Goal: Find specific page/section: Find specific page/section

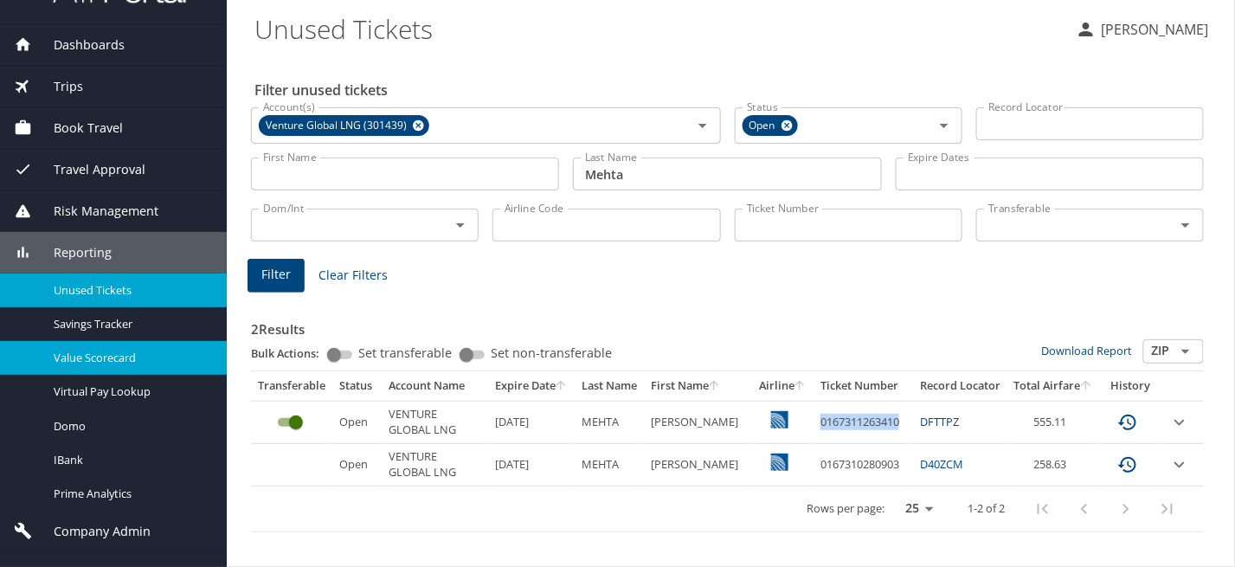
scroll to position [73, 0]
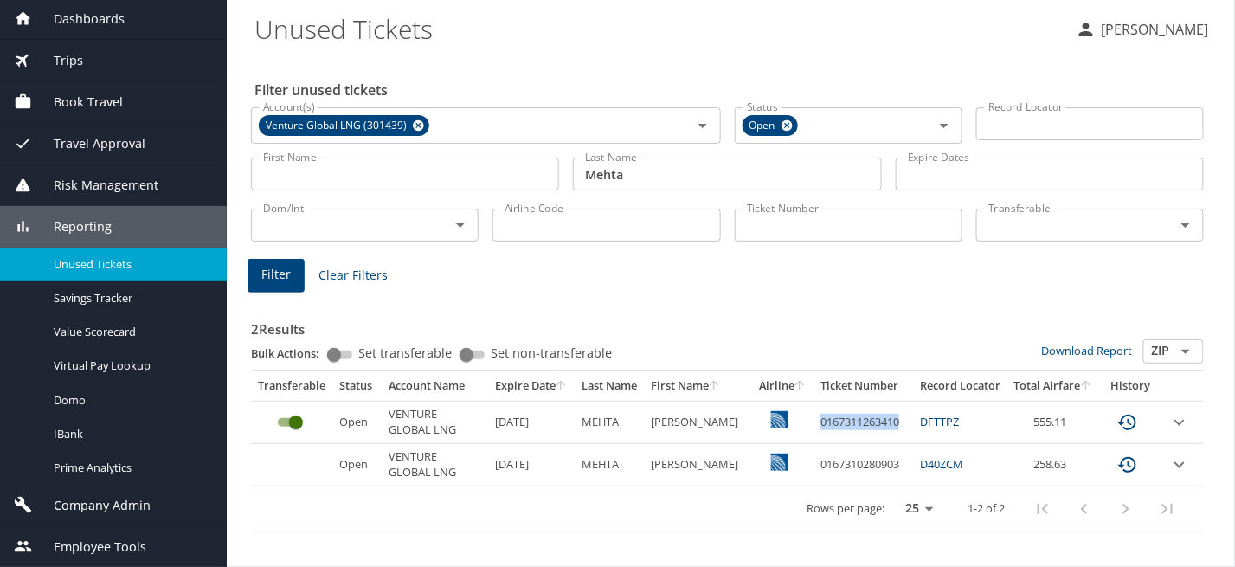
click at [87, 496] on span "Company Admin" at bounding box center [91, 505] width 119 height 19
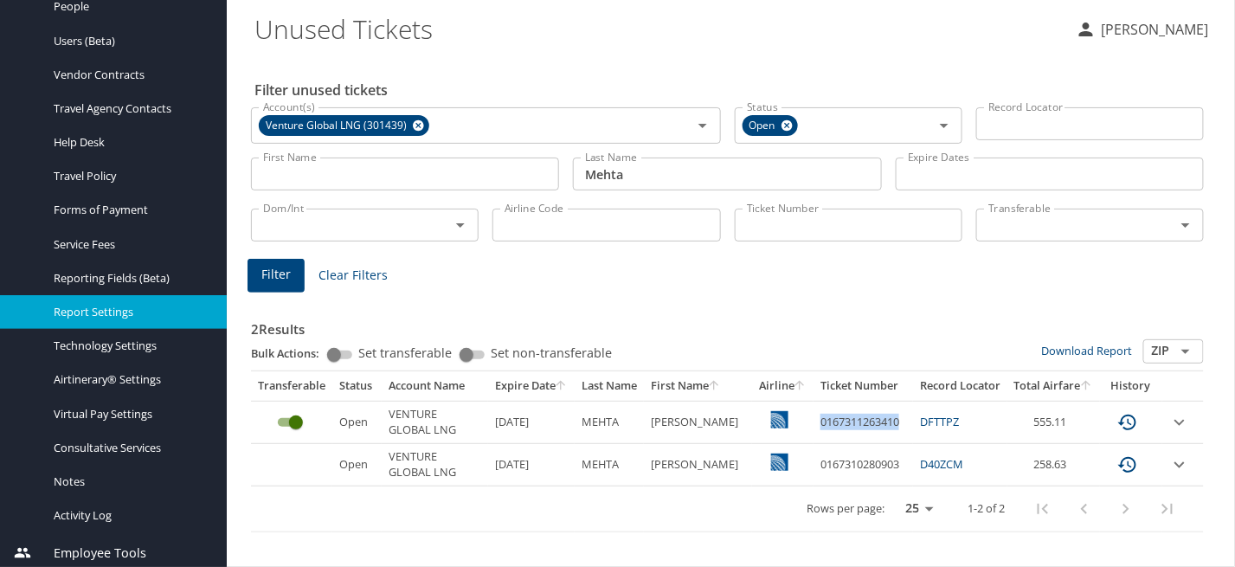
scroll to position [463, 0]
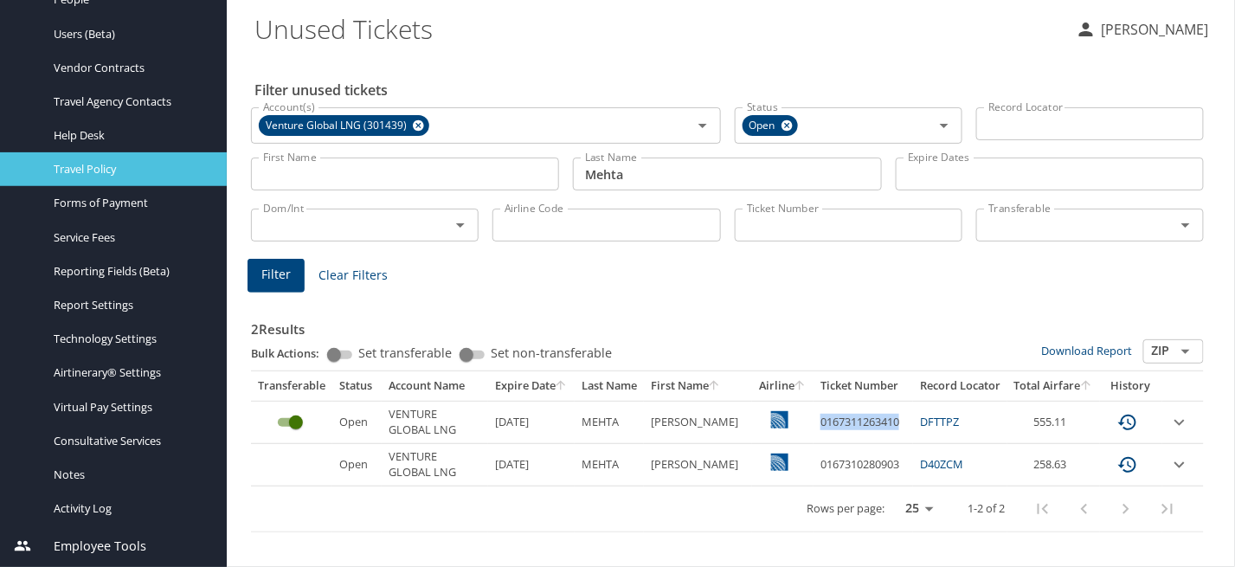
click at [130, 164] on span "Travel Policy" at bounding box center [130, 169] width 152 height 16
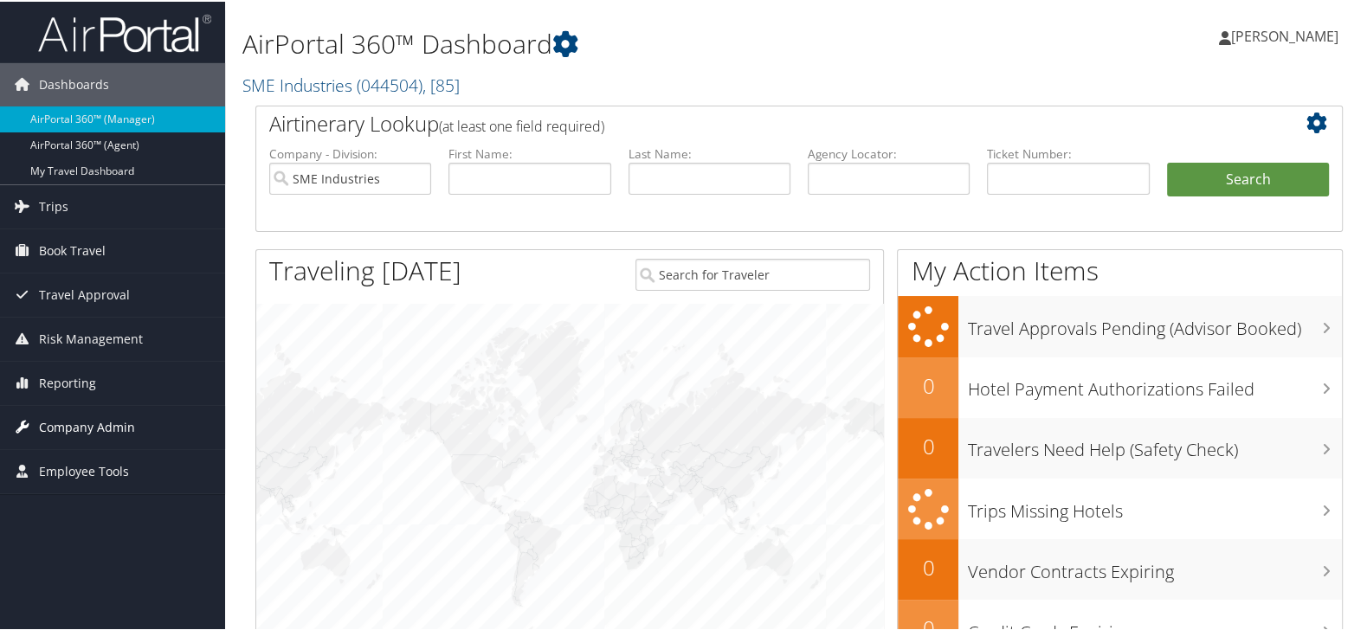
click at [101, 419] on span "Company Admin" at bounding box center [87, 425] width 96 height 43
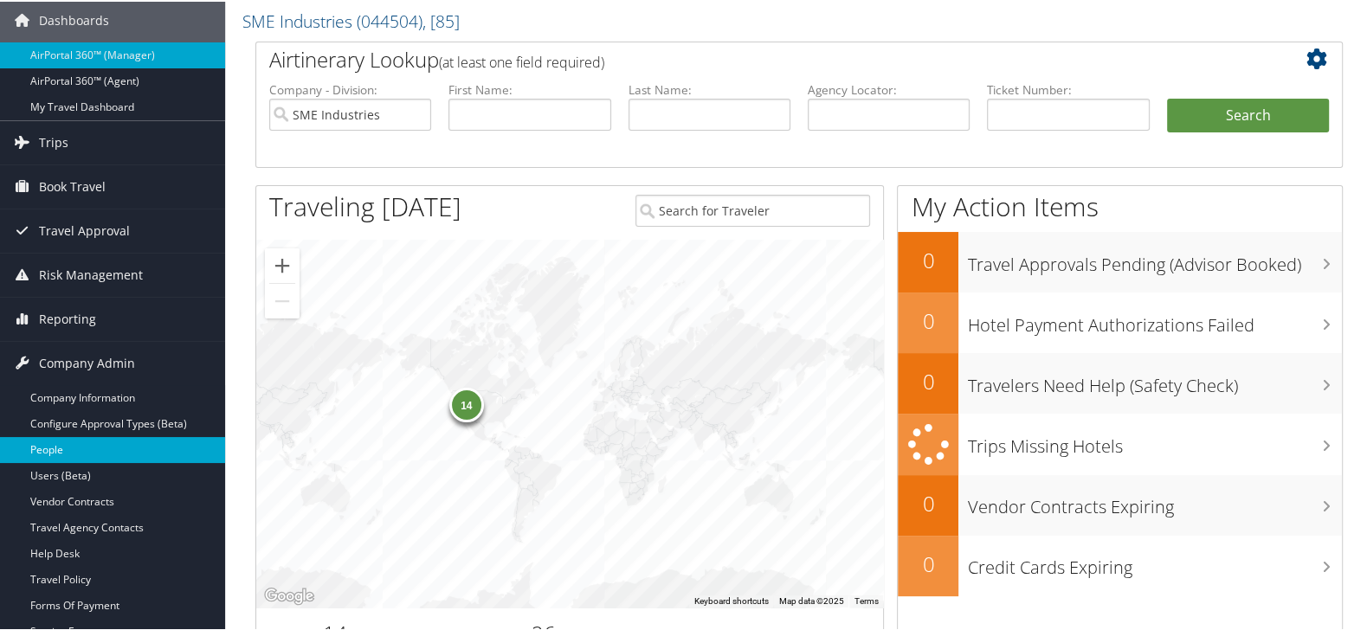
scroll to position [96, 0]
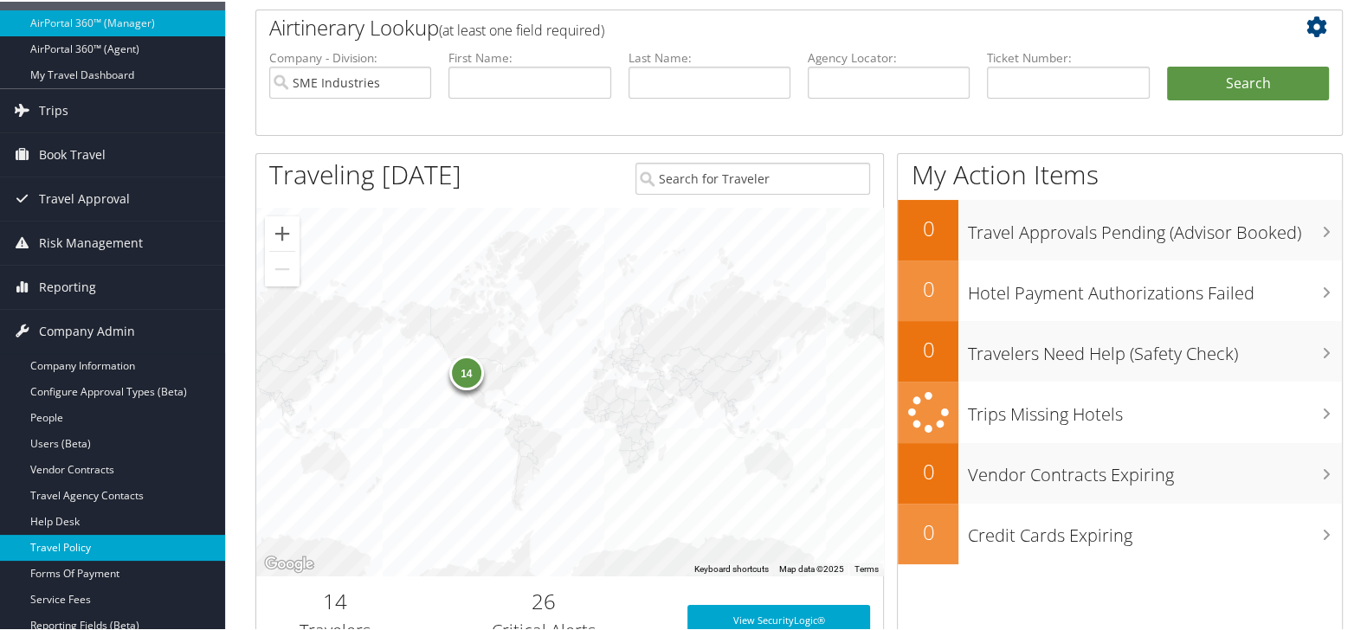
click at [112, 538] on link "Travel Policy" at bounding box center [112, 546] width 225 height 26
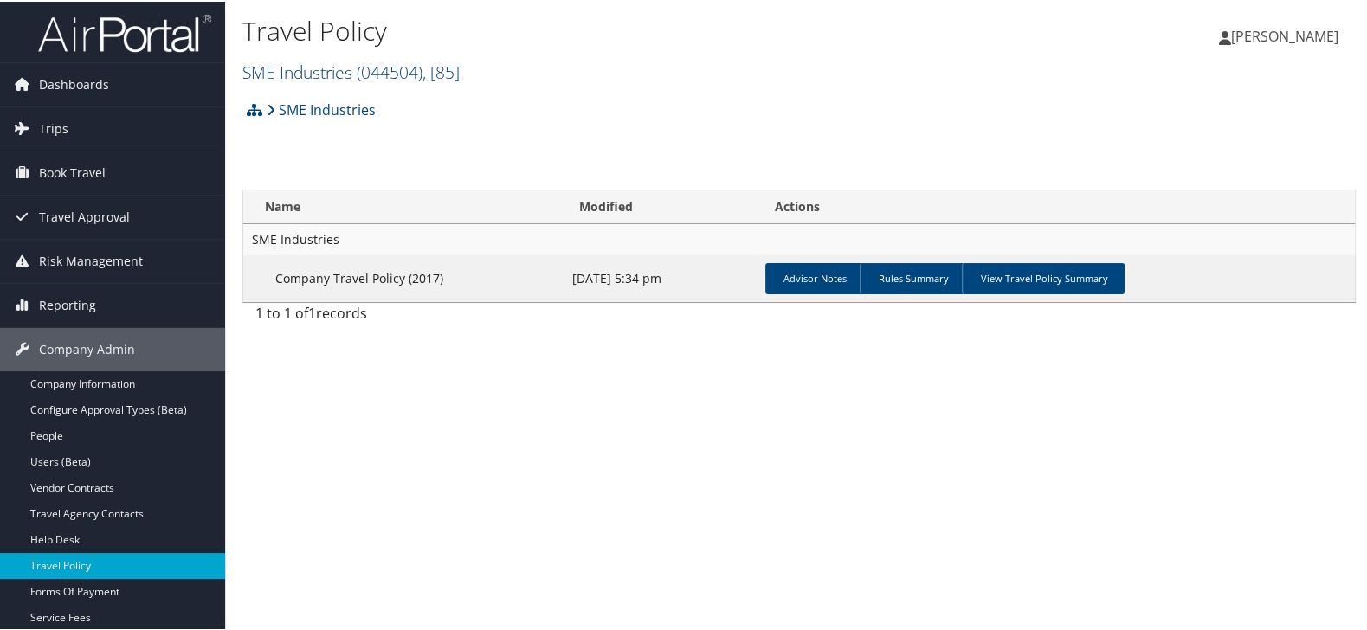
click at [348, 75] on link "SME Industries ( 044504 ) , [ 85 ]" at bounding box center [350, 70] width 217 height 23
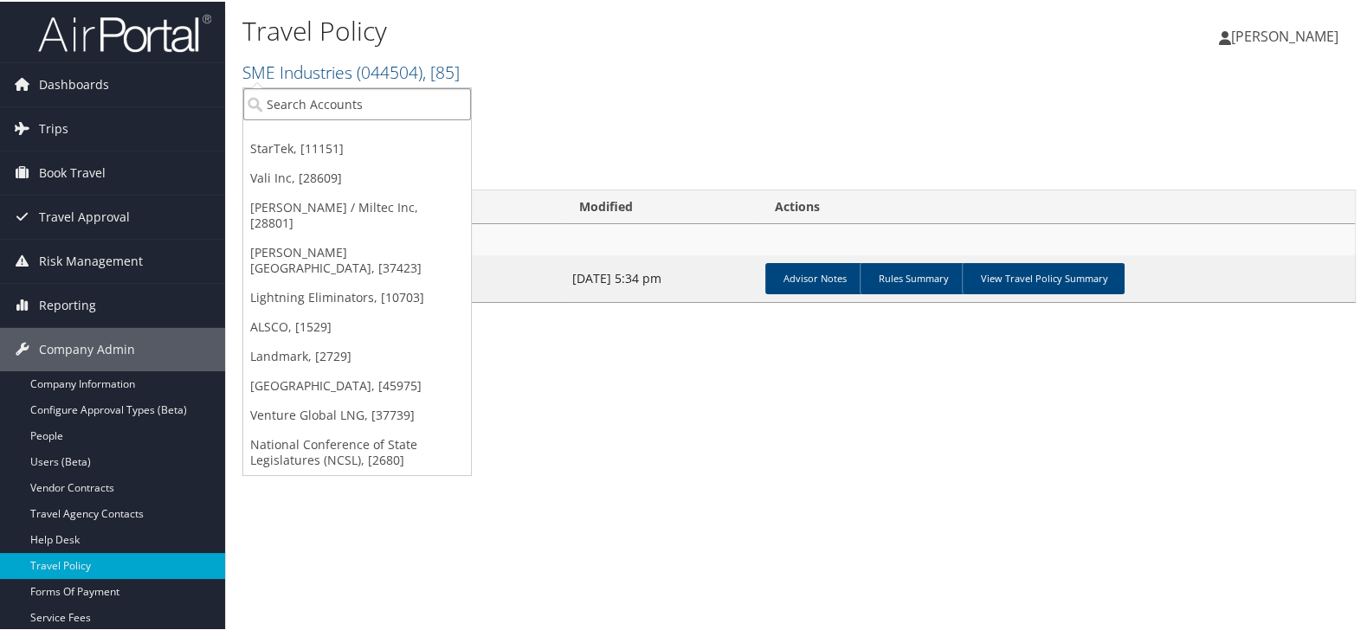
click at [350, 94] on input "search" at bounding box center [357, 103] width 228 height 32
type input "merit"
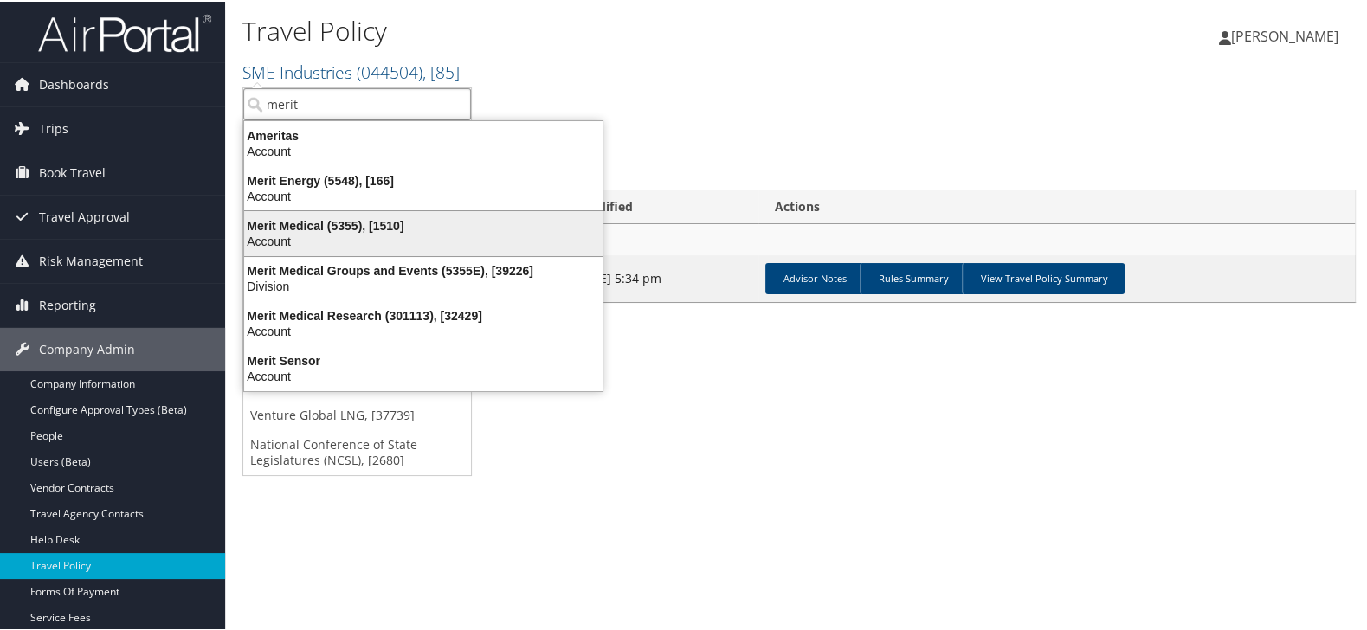
click at [351, 229] on div "Merit Medical (5355), [1510]" at bounding box center [423, 224] width 379 height 16
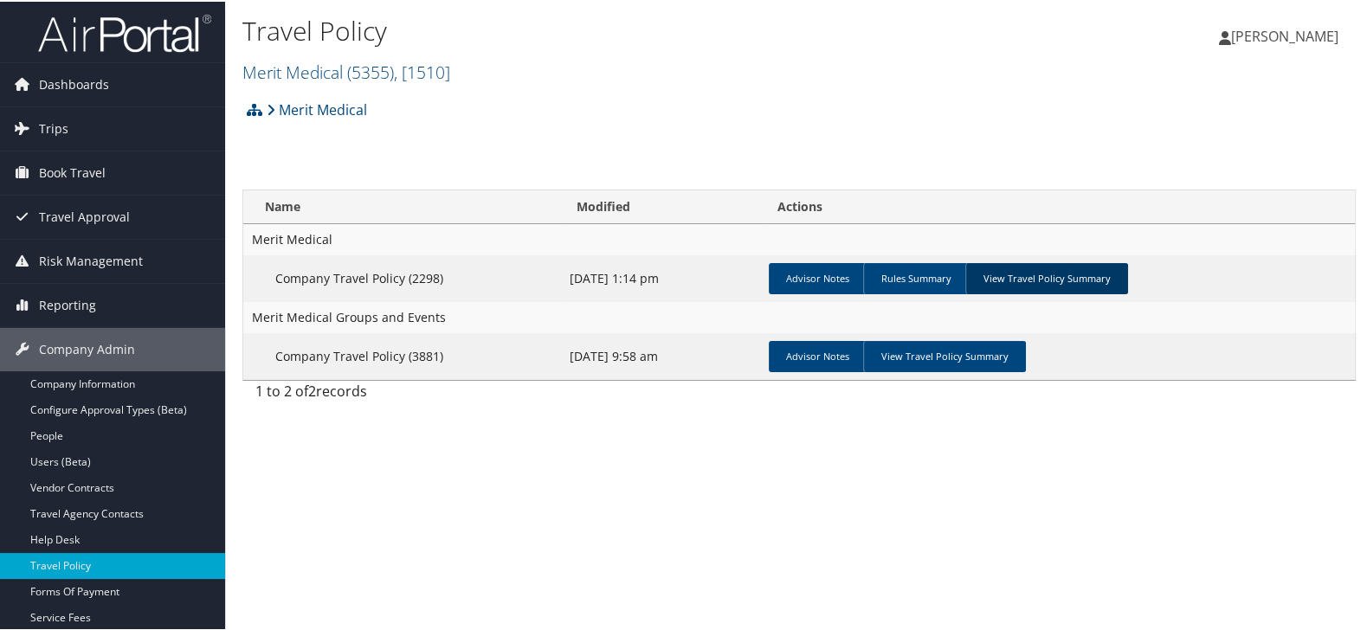
click at [1049, 266] on link "View Travel Policy Summary" at bounding box center [1046, 276] width 163 height 31
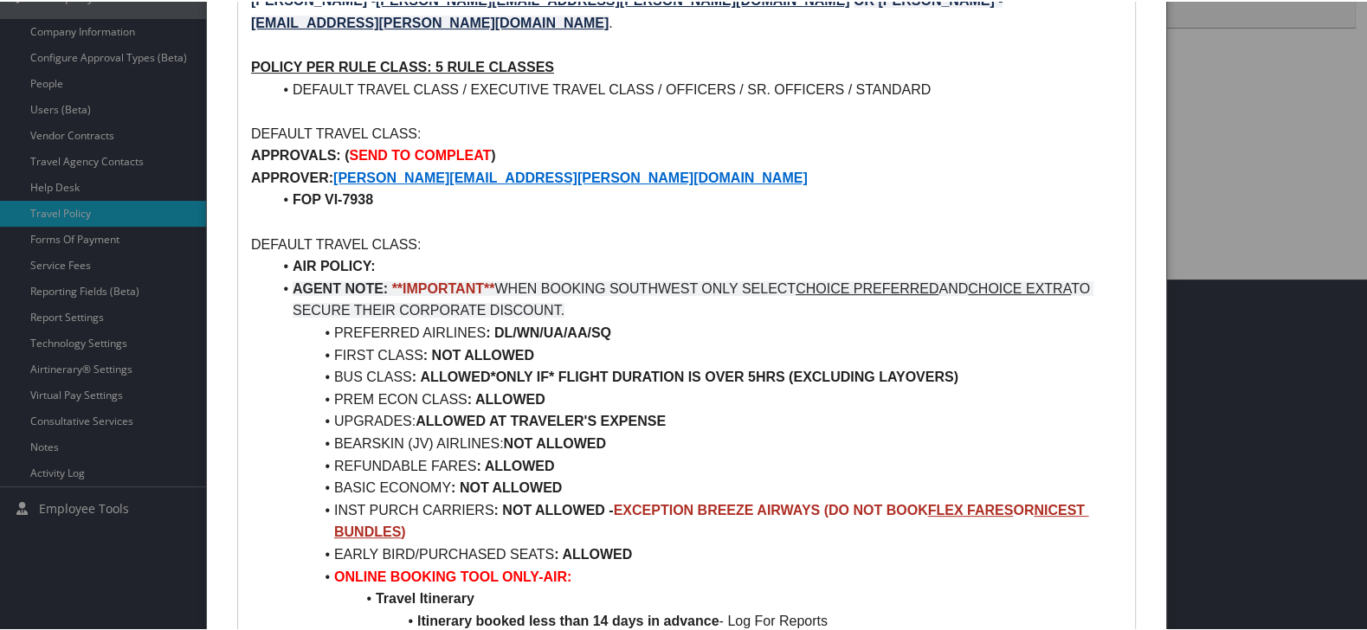
scroll to position [384, 0]
